Goal: Navigation & Orientation: Find specific page/section

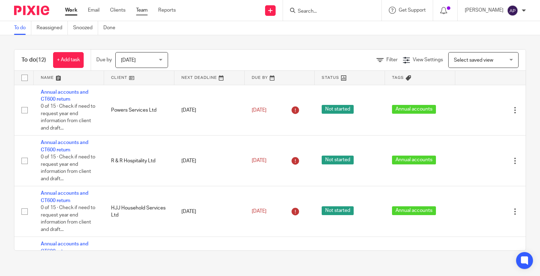
click at [139, 8] on link "Team" at bounding box center [142, 10] width 12 height 7
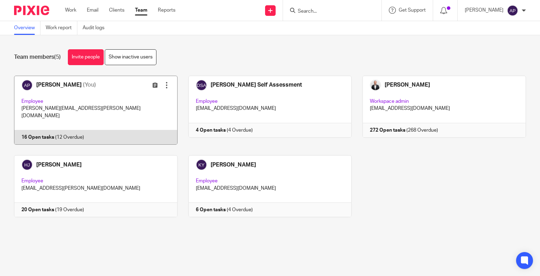
click at [92, 102] on link at bounding box center [90, 110] width 174 height 69
